Goal: Navigation & Orientation: Find specific page/section

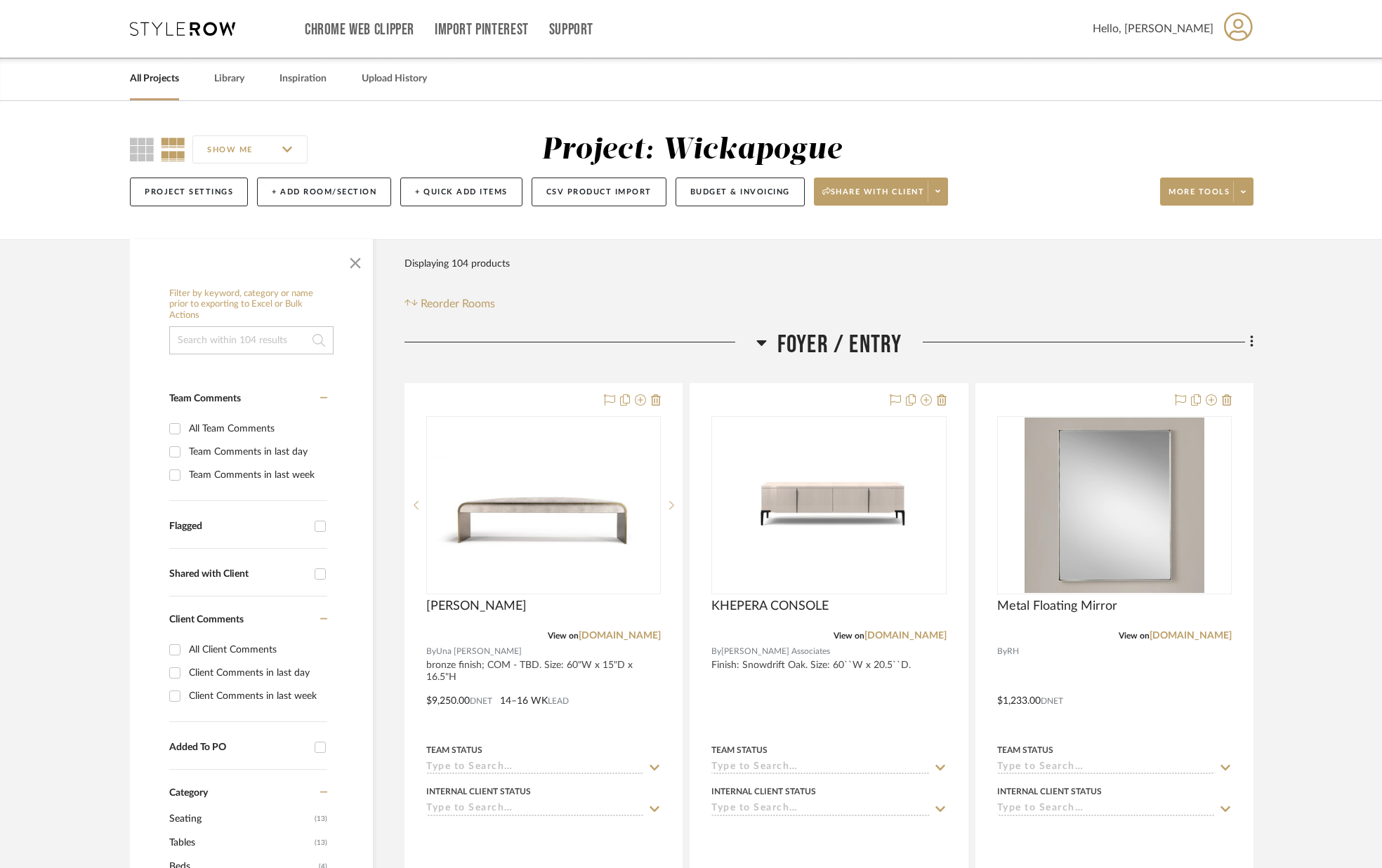
click at [166, 79] on link "All Projects" at bounding box center [154, 78] width 49 height 19
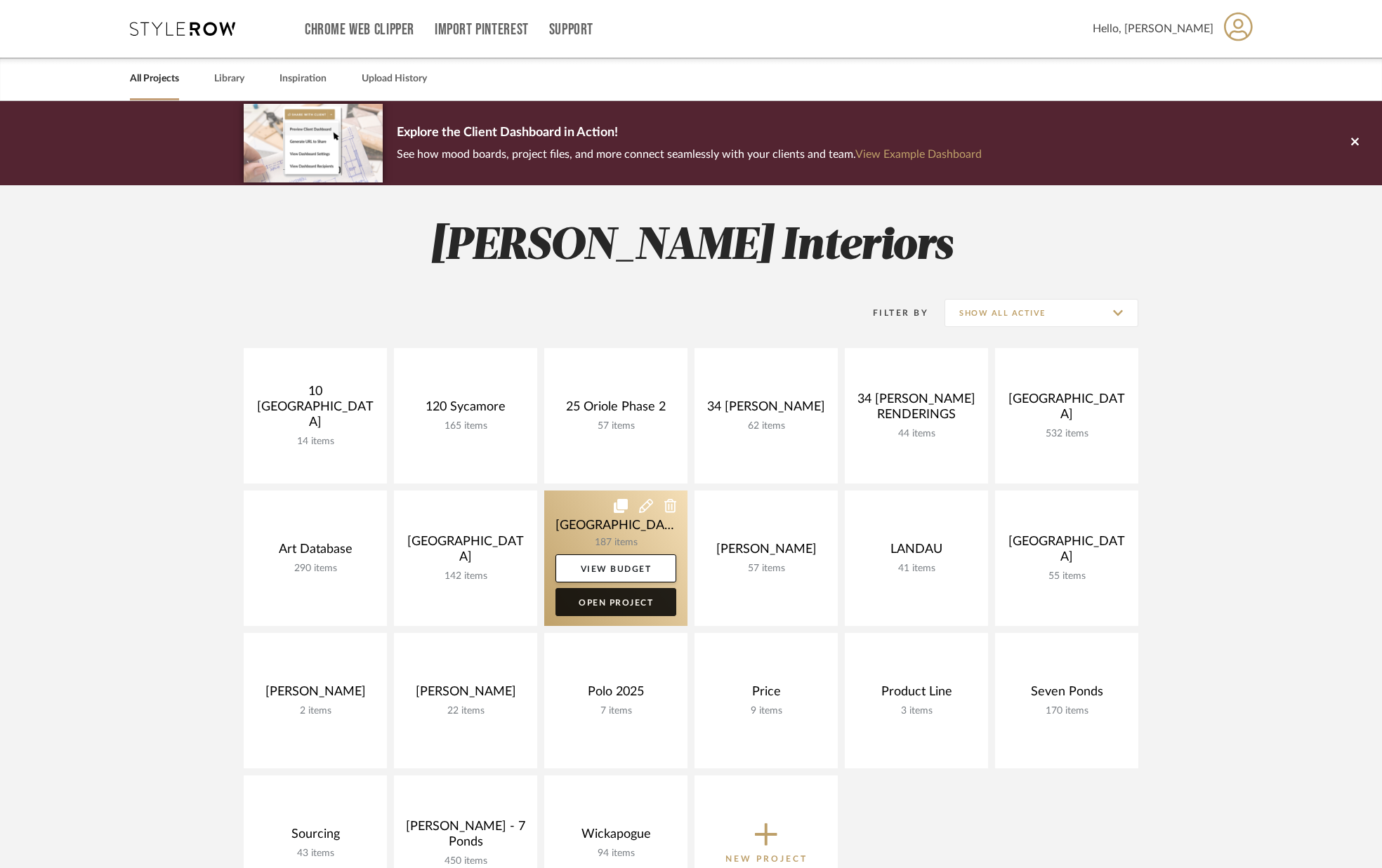
click at [622, 598] on link "Open Project" at bounding box center [615, 603] width 121 height 28
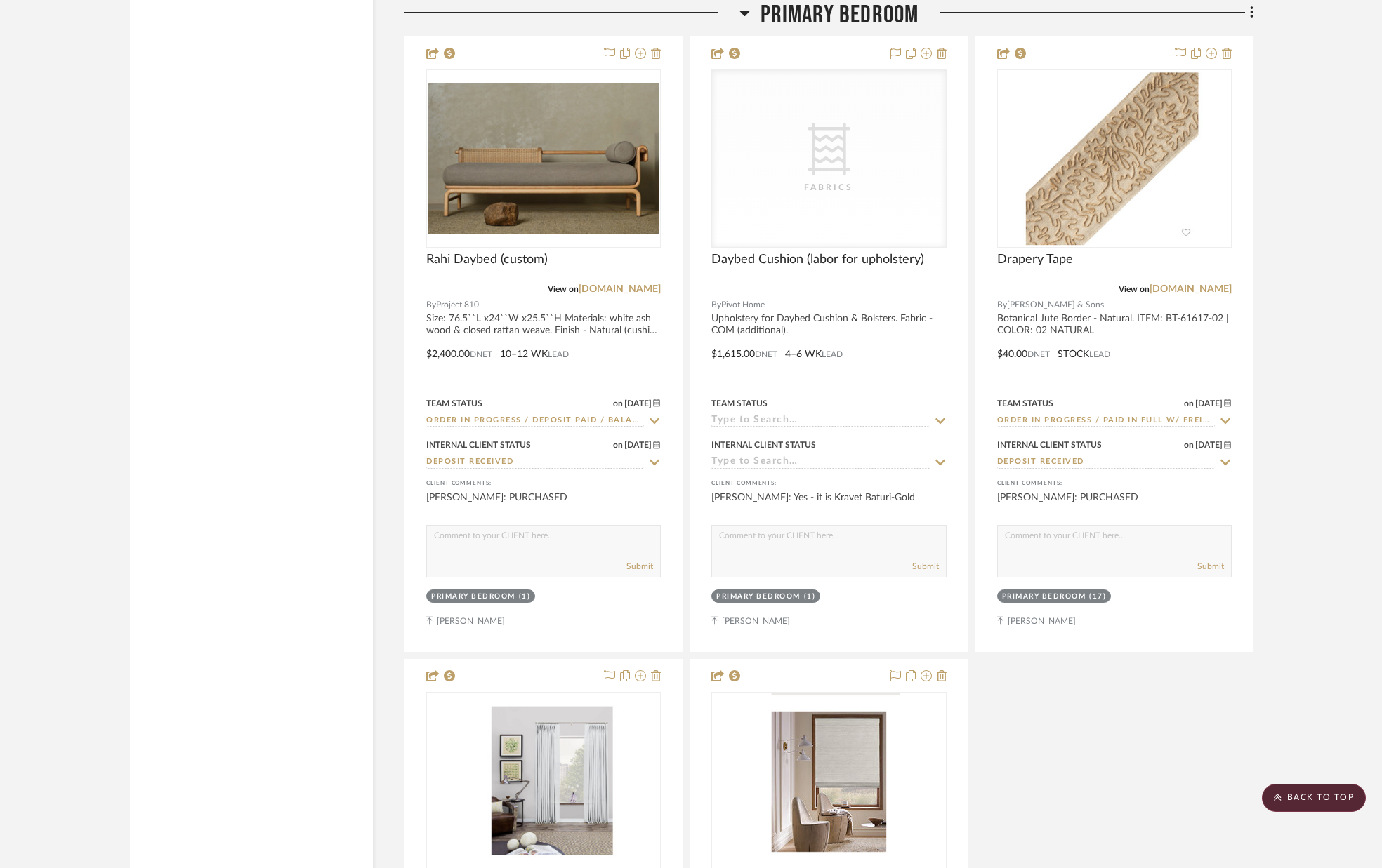
scroll to position [9455, 0]
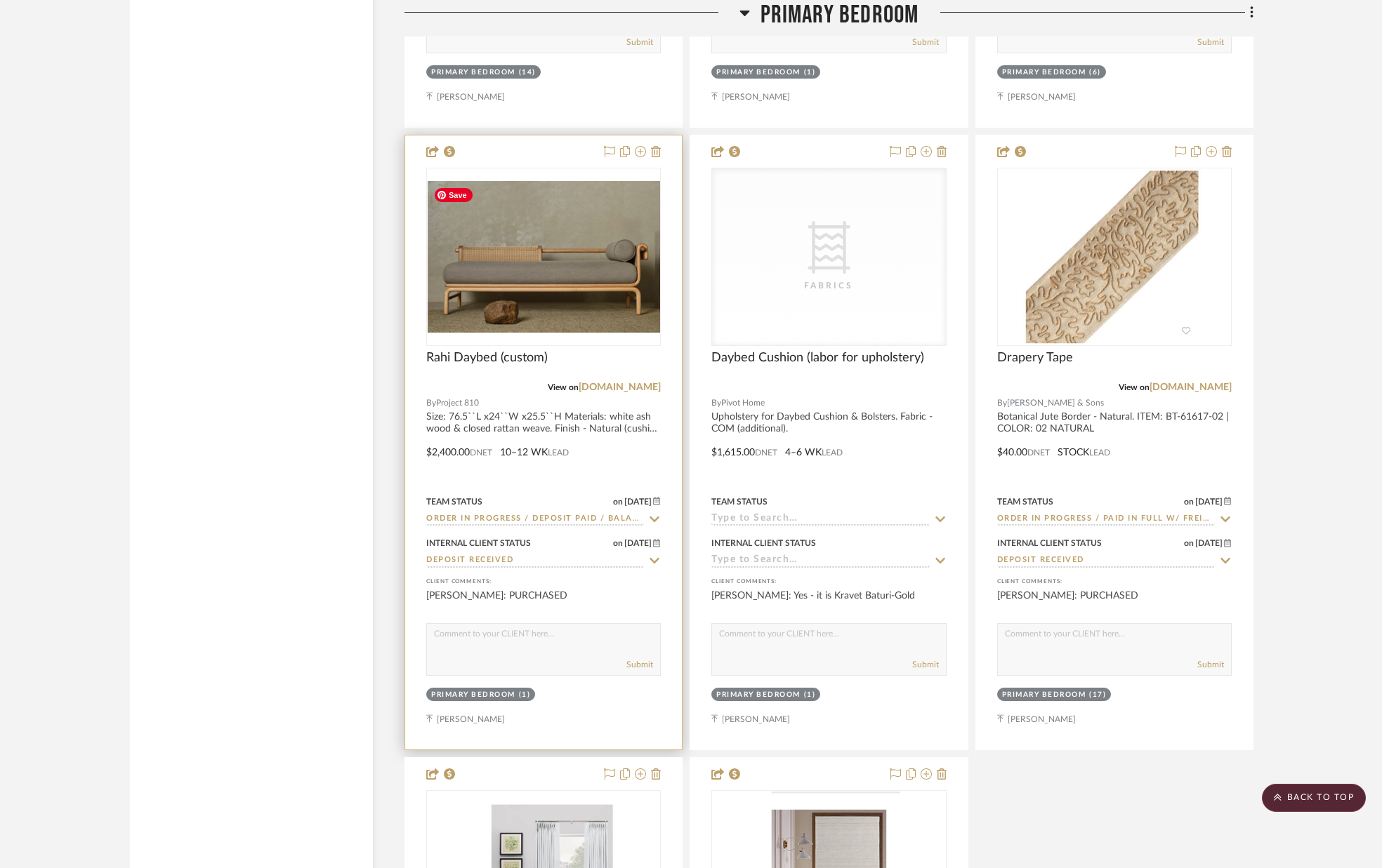
click at [568, 319] on div at bounding box center [544, 257] width 235 height 179
click at [559, 290] on img "0" at bounding box center [544, 256] width 232 height 151
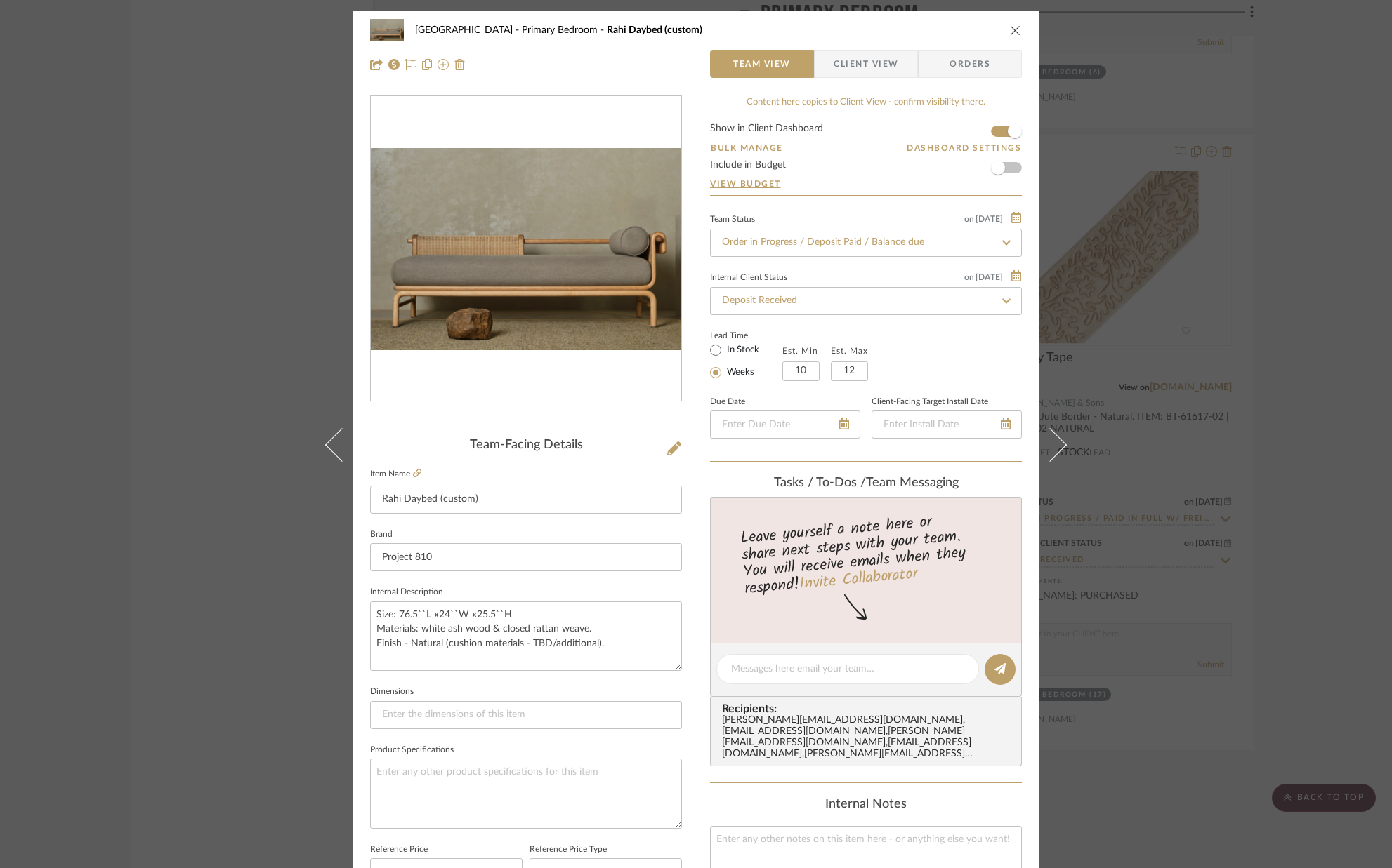
drag, startPoint x: 860, startPoint y: 65, endPoint x: 767, endPoint y: 126, distance: 111.2
click at [860, 65] on span "Client View" at bounding box center [865, 64] width 64 height 28
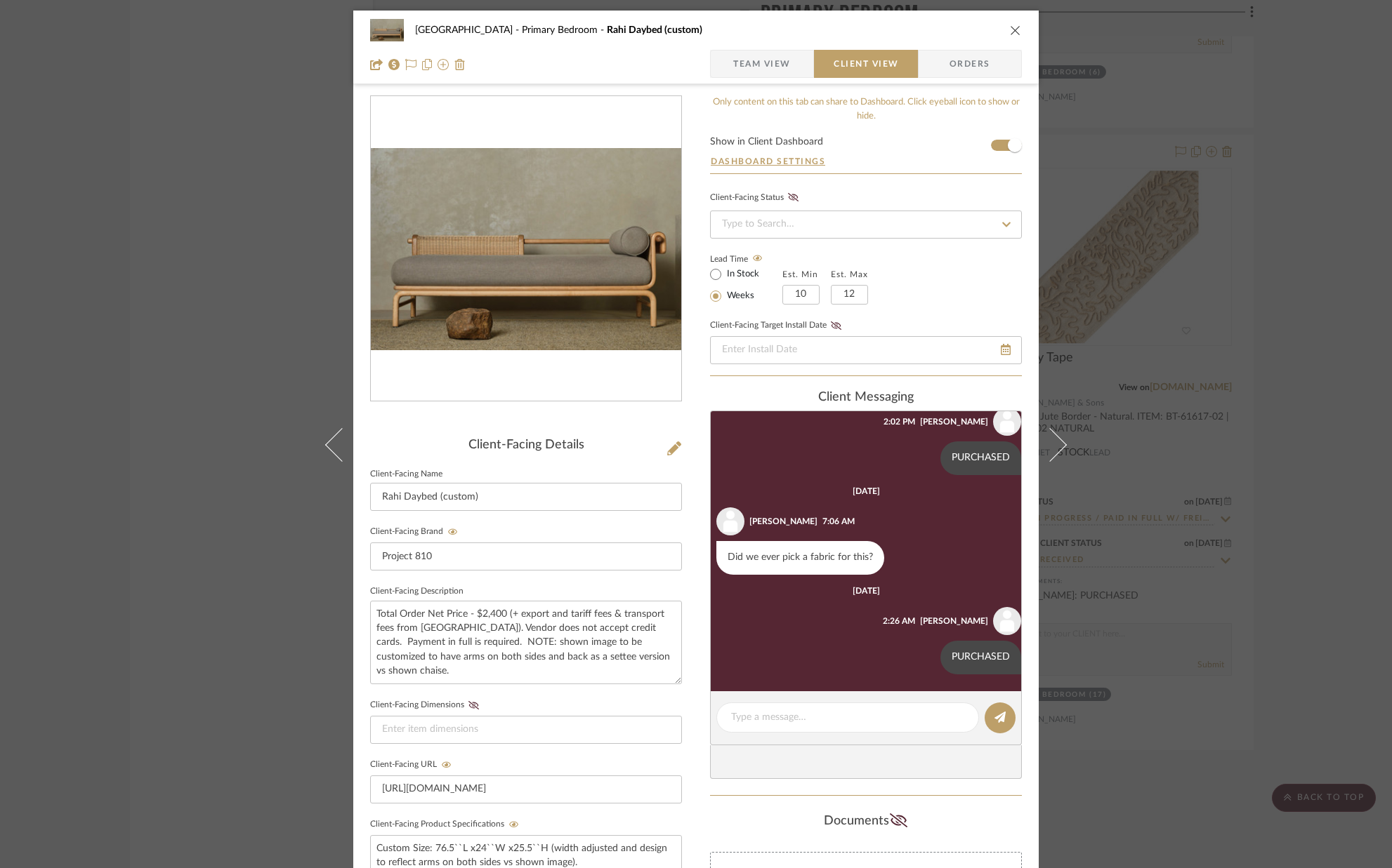
scroll to position [4, 0]
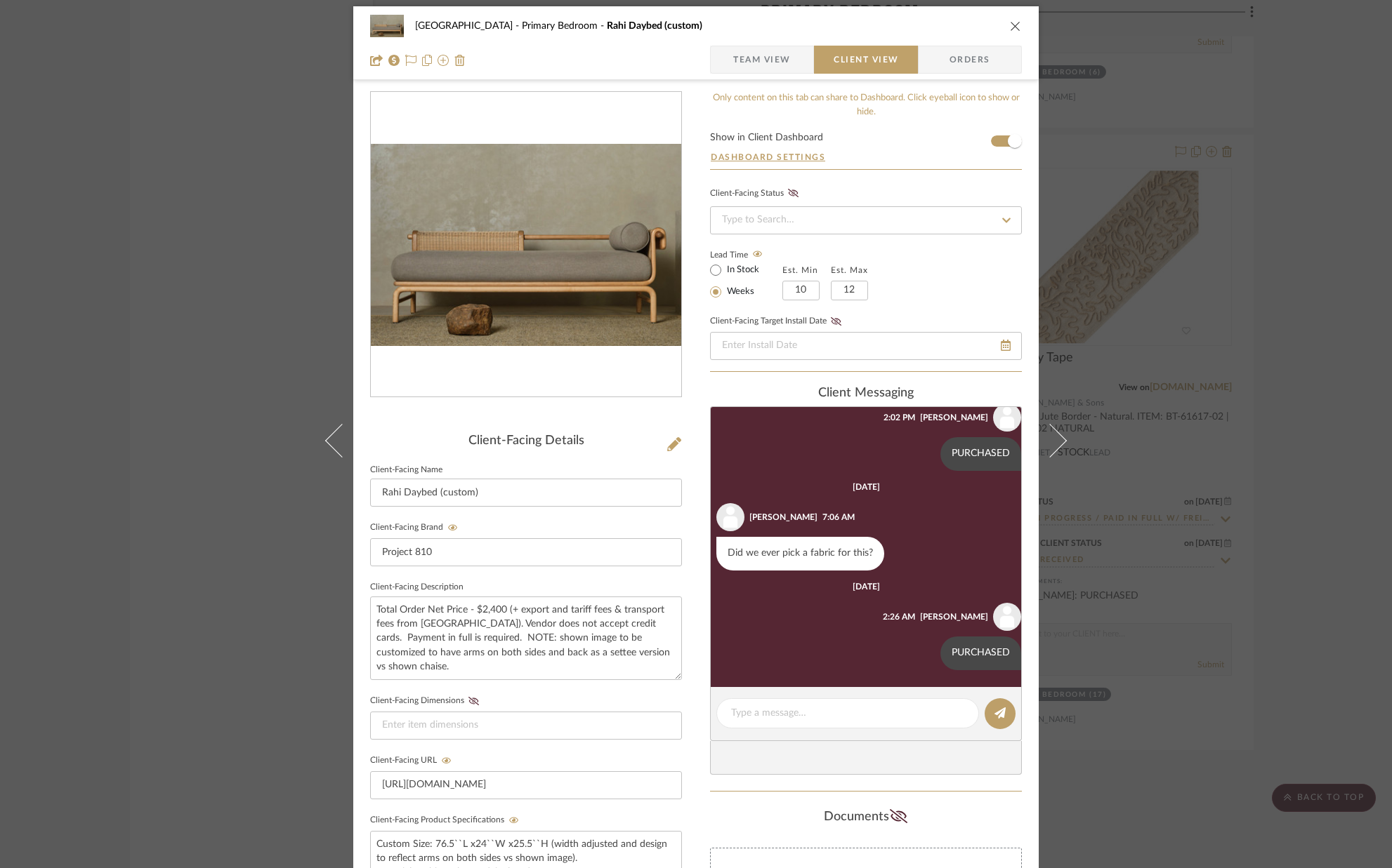
click at [1011, 29] on icon "close" at bounding box center [1015, 25] width 11 height 11
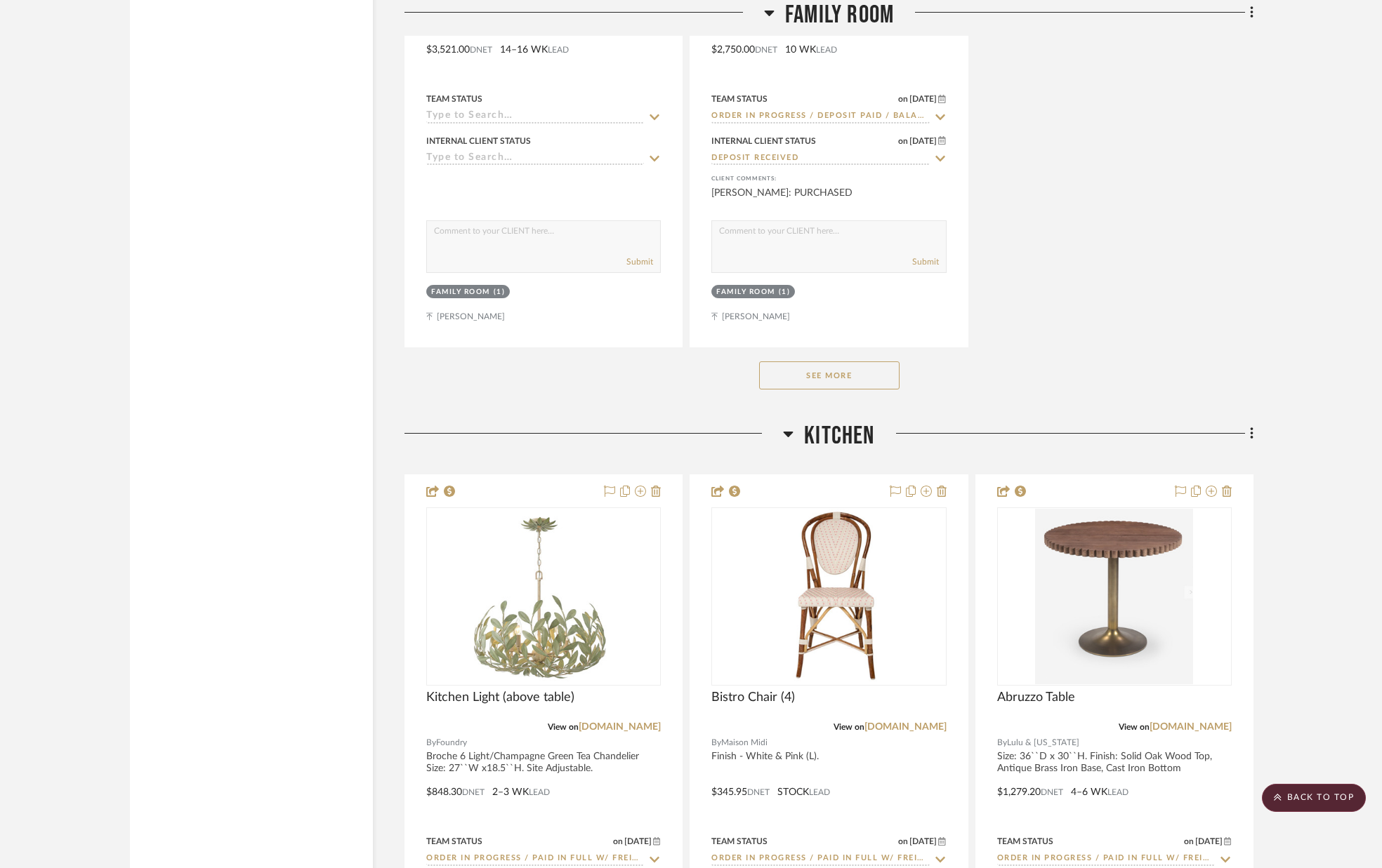
scroll to position [7173, 0]
